Goal: Find specific page/section: Find specific page/section

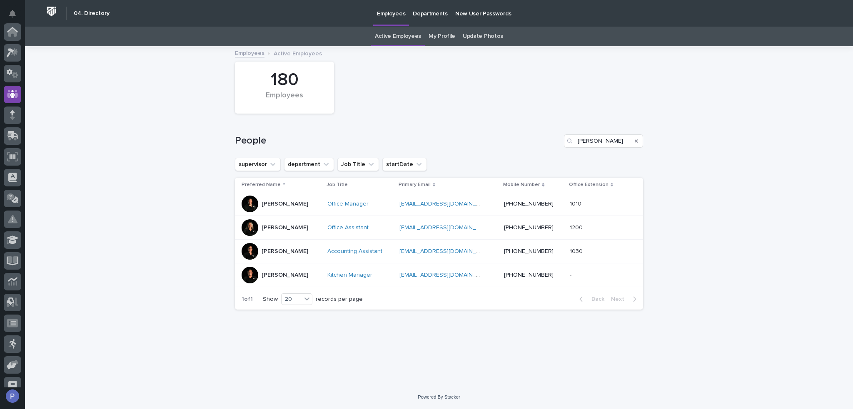
scroll to position [62, 0]
click at [613, 139] on input "[PERSON_NAME]" at bounding box center [603, 140] width 79 height 13
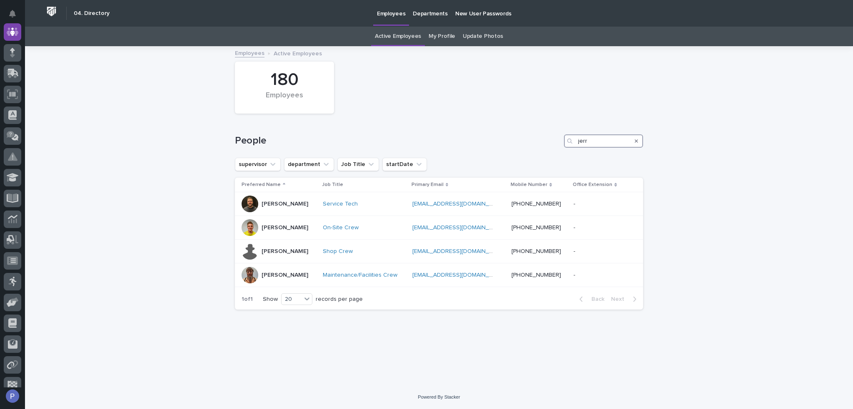
click at [581, 144] on input "jerr" at bounding box center [603, 140] width 79 height 13
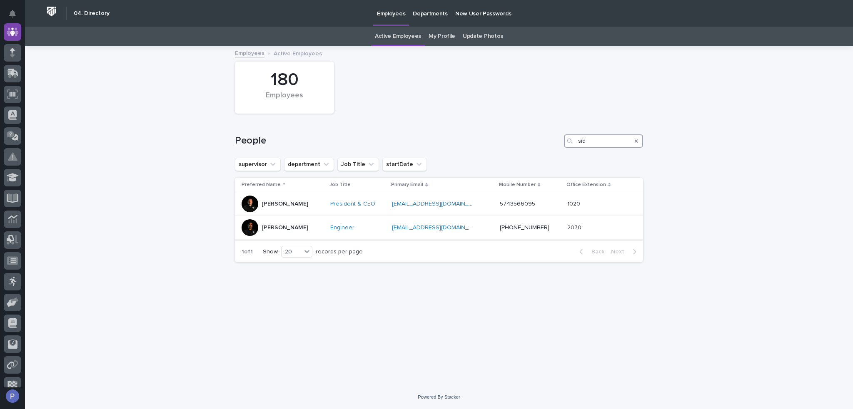
type input "sid"
click at [283, 228] on p "[PERSON_NAME]" at bounding box center [284, 227] width 47 height 7
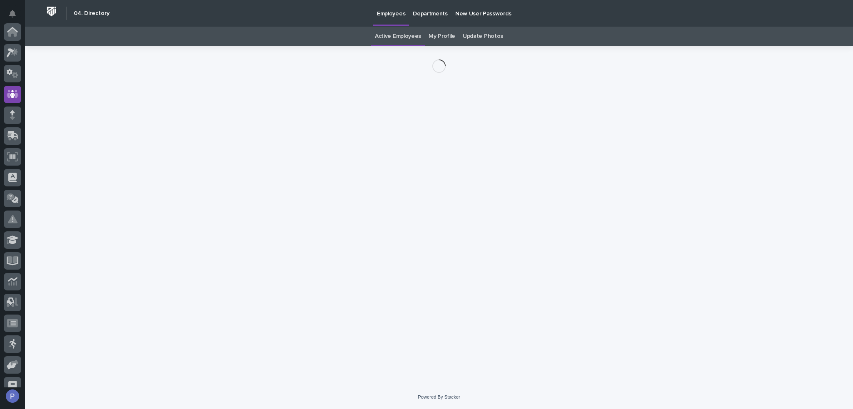
scroll to position [62, 0]
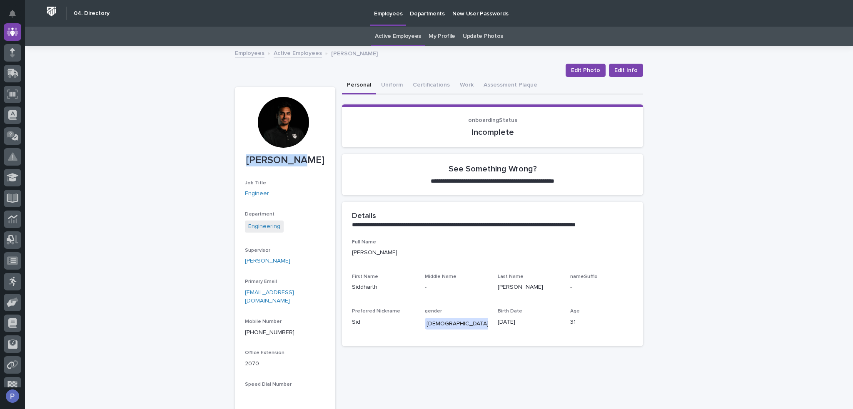
drag, startPoint x: 311, startPoint y: 163, endPoint x: 255, endPoint y: 164, distance: 56.2
click at [255, 164] on p "[PERSON_NAME]" at bounding box center [285, 160] width 80 height 12
copy p "[PERSON_NAME]"
